Goal: Information Seeking & Learning: Understand process/instructions

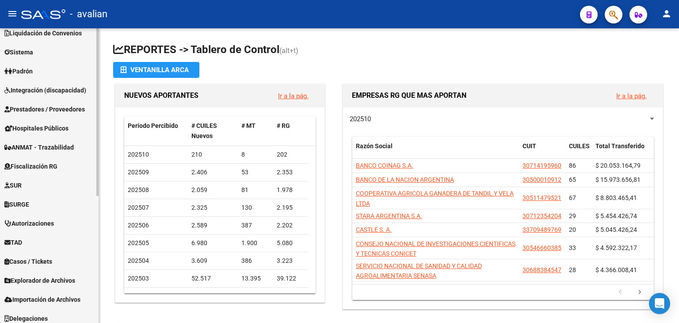
scroll to position [222, 0]
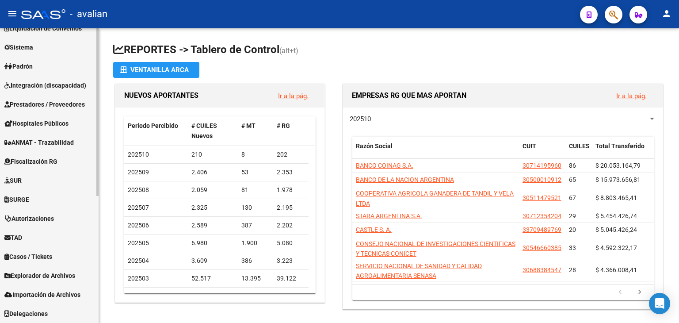
click at [56, 273] on span "Explorador de Archivos" at bounding box center [39, 276] width 71 height 10
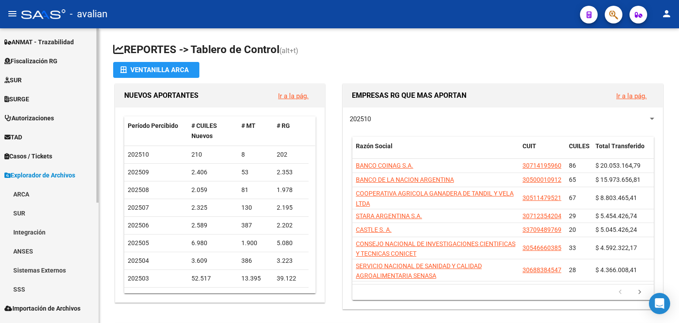
scroll to position [203, 0]
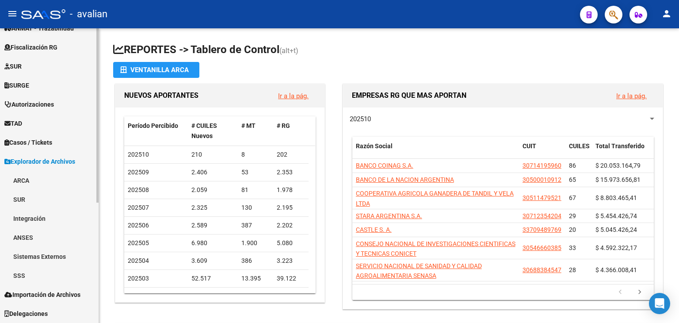
click at [40, 272] on link "SSS" at bounding box center [49, 275] width 99 height 19
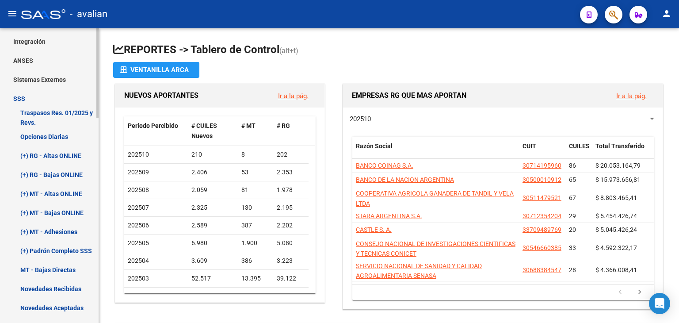
scroll to position [469, 0]
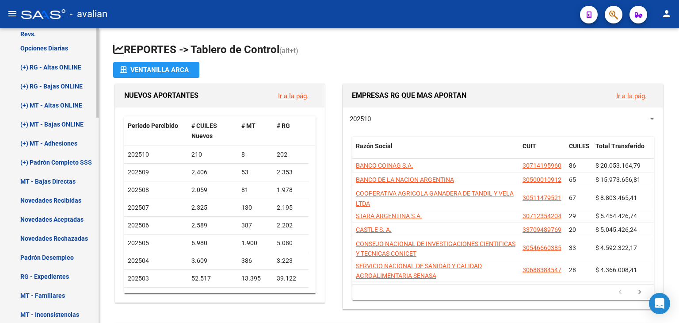
click at [62, 159] on link "(+) Padrón Completo SSS" at bounding box center [49, 162] width 99 height 19
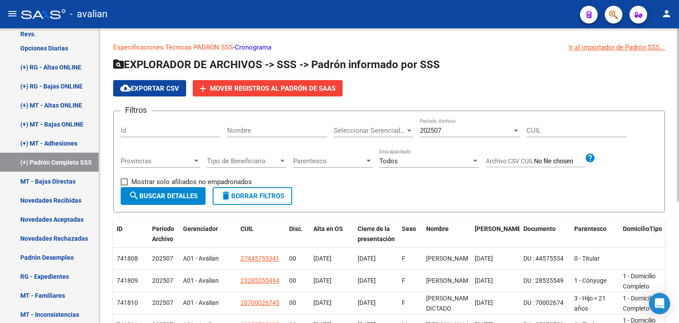
click at [509, 125] on div "202507 Período Archivo" at bounding box center [470, 127] width 100 height 19
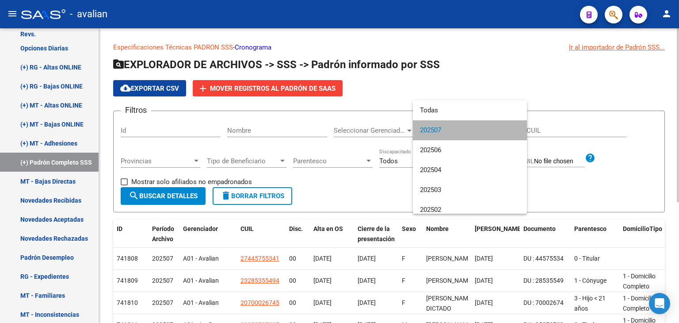
click at [509, 125] on span "202507" at bounding box center [470, 130] width 100 height 20
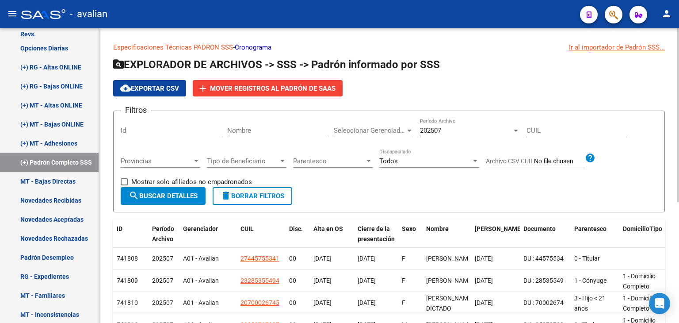
click at [263, 51] on link "Cronograma" at bounding box center [253, 47] width 37 height 8
click at [628, 49] on div "Ir al importador de Padrón SSS..." at bounding box center [617, 47] width 96 height 10
click at [669, 68] on div "Especificaciones Técnicas PADRON SSS - Cronograma Ir al importador [PERSON_NAME…" at bounding box center [390, 275] width 582 height 494
click at [208, 43] on link "Especificaciones Técnicas PADRON SSS" at bounding box center [173, 47] width 120 height 8
